Goal: Task Accomplishment & Management: Manage account settings

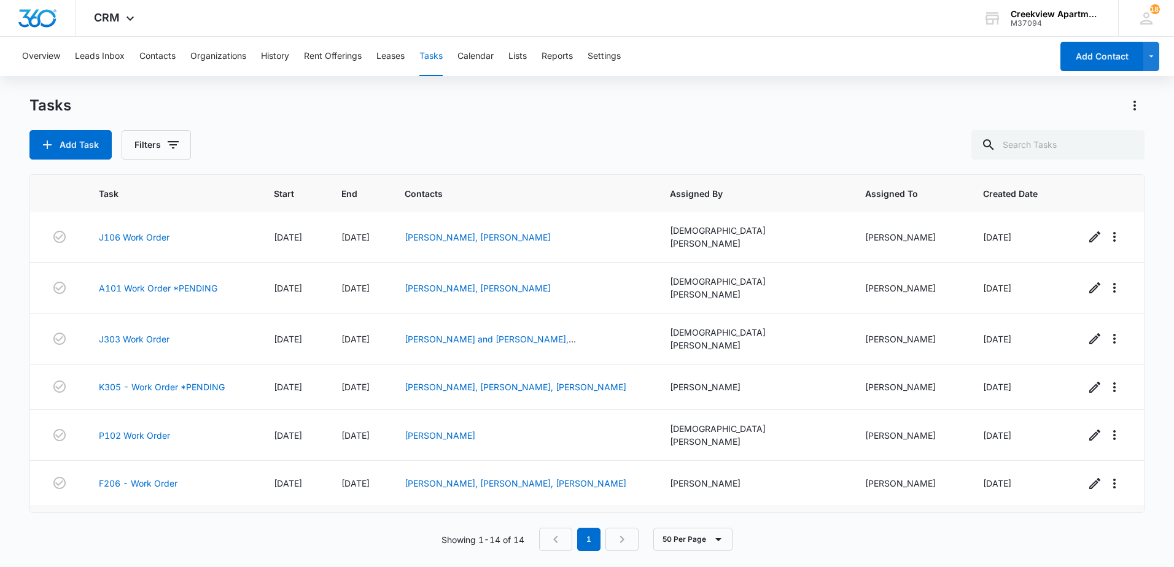
scroll to position [347, 0]
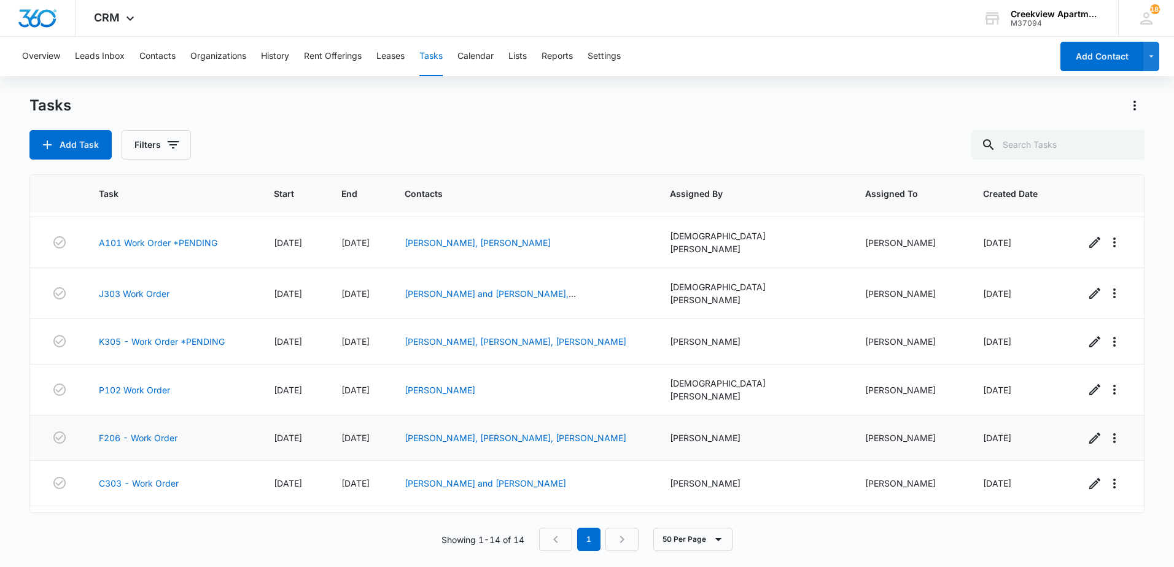
scroll to position [347, 0]
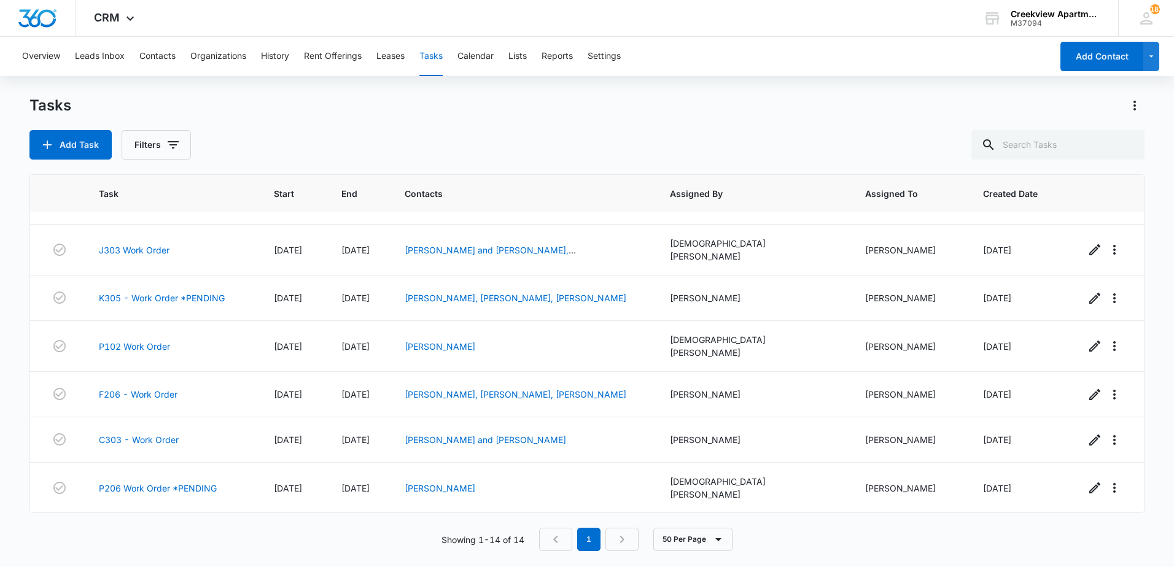
click at [152, 533] on link "D204 Work Order" at bounding box center [135, 539] width 72 height 13
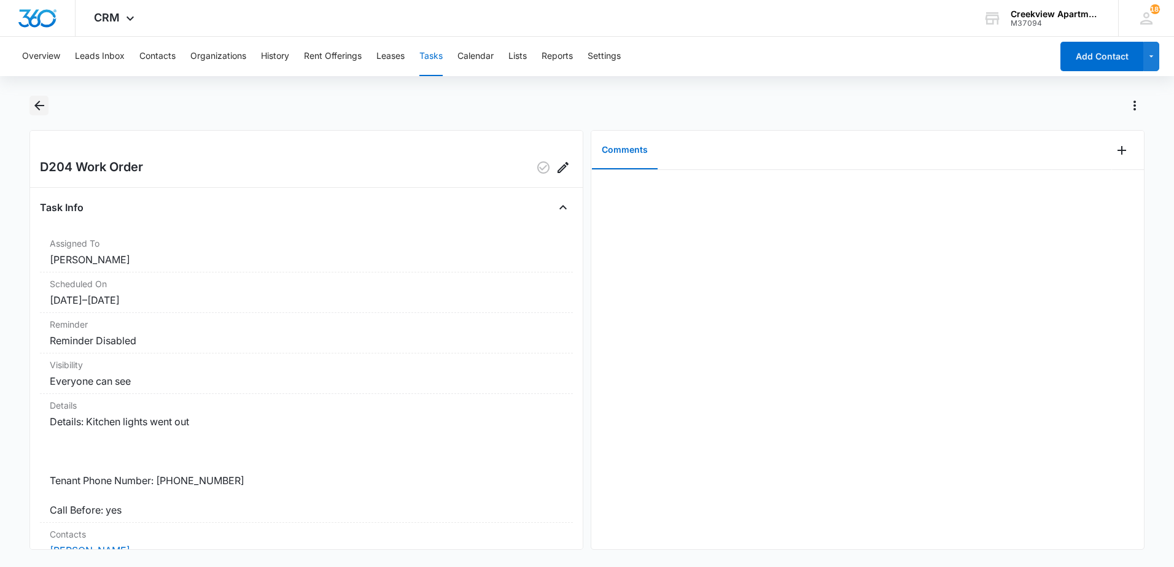
click at [42, 105] on icon "Back" at bounding box center [39, 106] width 10 height 10
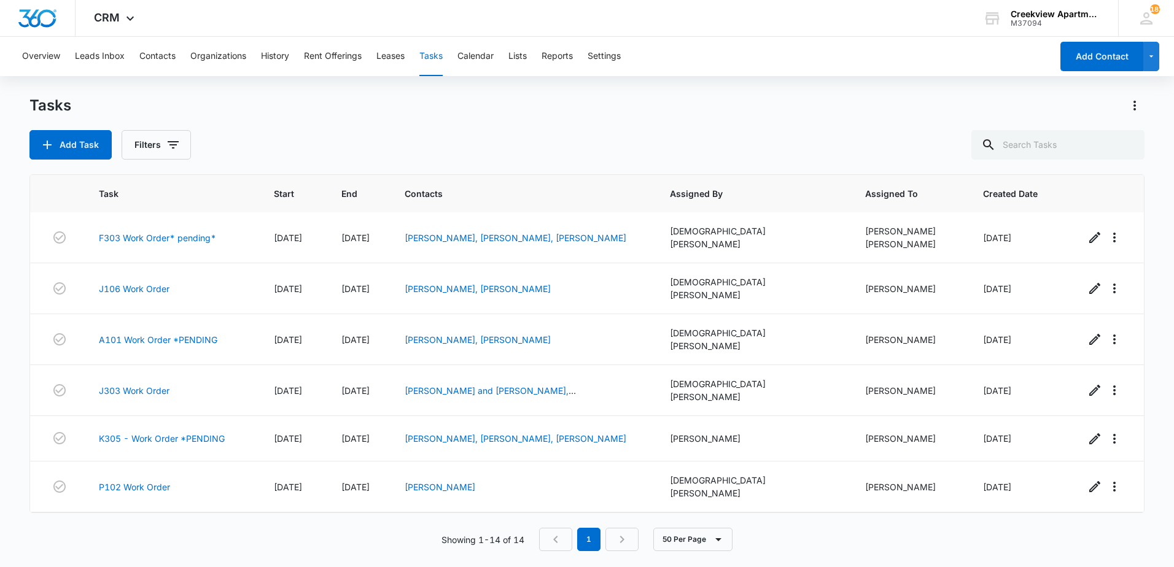
scroll to position [347, 0]
